Goal: Navigation & Orientation: Find specific page/section

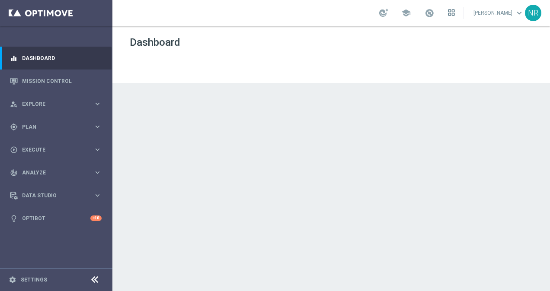
click at [450, 12] on icon at bounding box center [449, 11] width 2 height 2
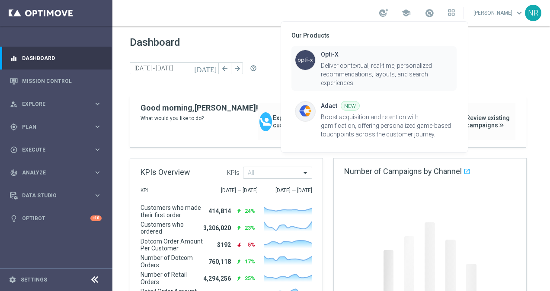
click at [335, 60] on div "Opti-X Deliver contextual, real-time, personalized recommendations, layouts, an…" at bounding box center [387, 69] width 132 height 38
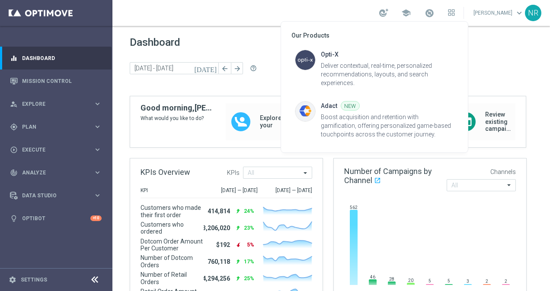
click at [477, 14] on div at bounding box center [275, 145] width 550 height 291
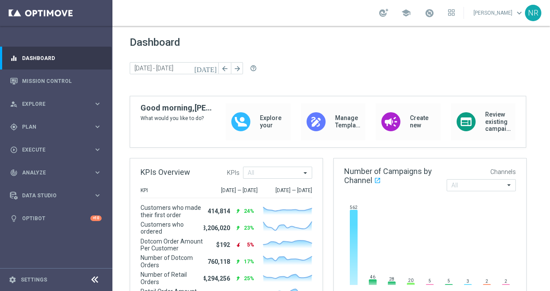
click at [455, 13] on div "school" at bounding box center [417, 13] width 76 height 15
click at [450, 13] on icon at bounding box center [449, 14] width 2 height 2
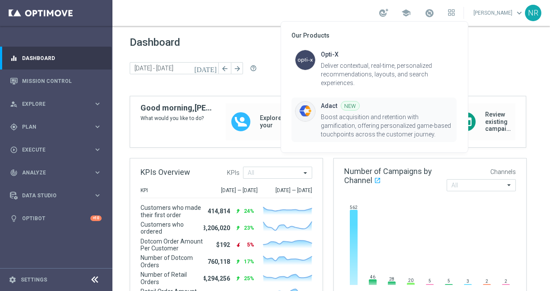
click at [377, 112] on div "Adact NEW Boost acquisition and retention with gamification, offering personali…" at bounding box center [387, 120] width 132 height 38
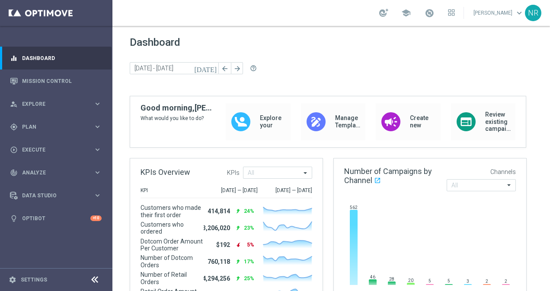
drag, startPoint x: 205, startPoint y: 16, endPoint x: 170, endPoint y: 21, distance: 35.0
click at [170, 21] on div "school [PERSON_NAME] keyboard_arrow_down NR" at bounding box center [330, 13] width 437 height 26
